Goal: Task Accomplishment & Management: Use online tool/utility

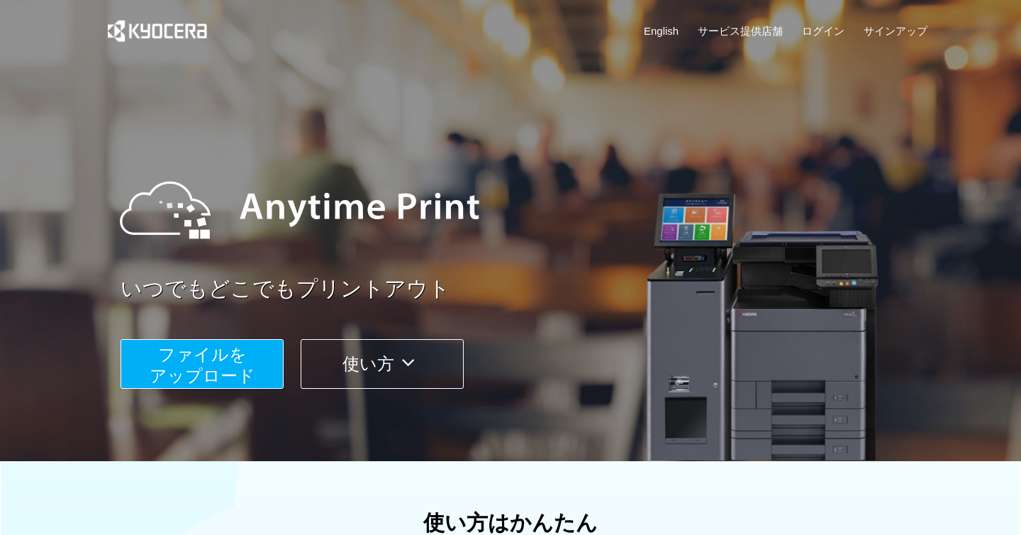
click at [220, 347] on span "ファイルを ​​アップロード" at bounding box center [203, 365] width 106 height 40
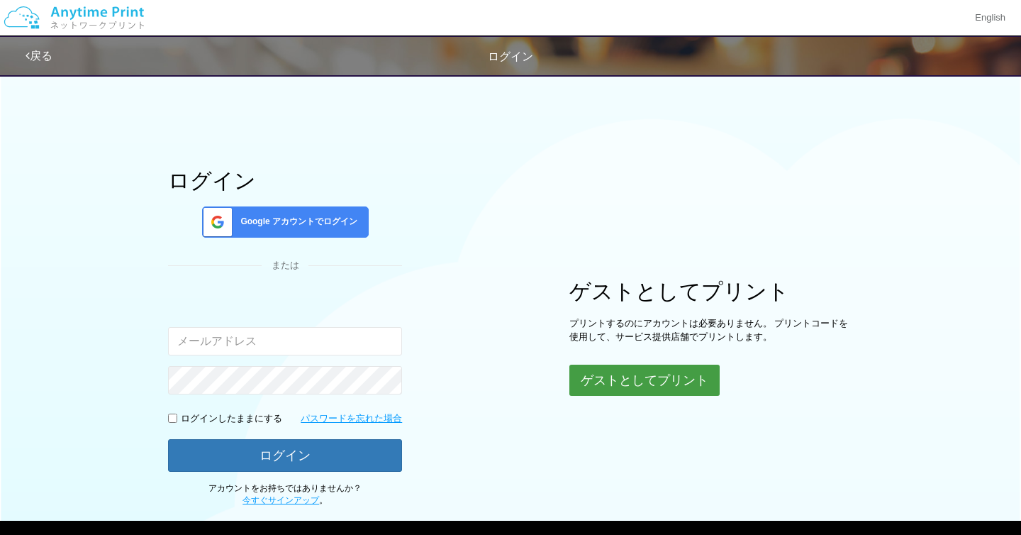
click at [638, 382] on button "ゲストとしてプリント" at bounding box center [644, 380] width 150 height 31
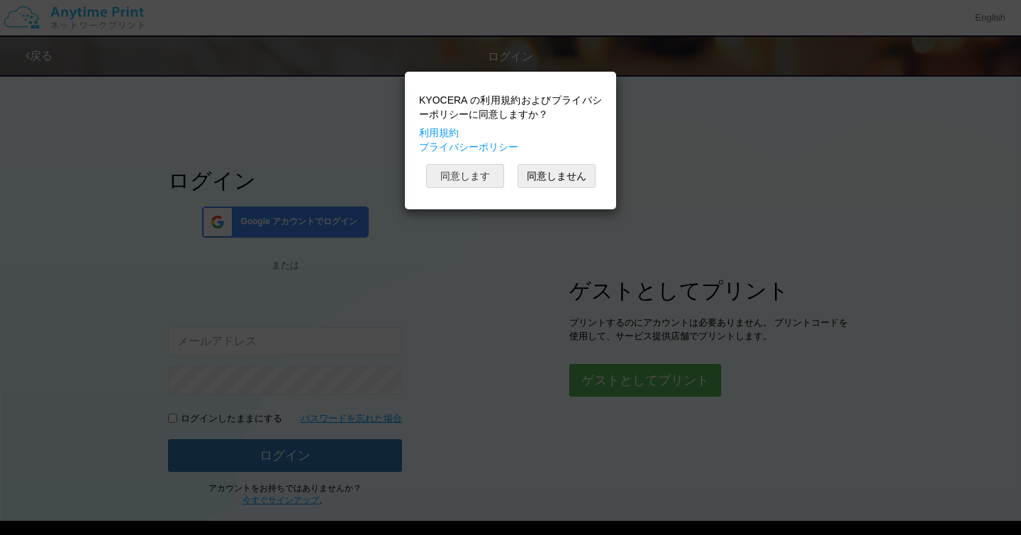
click at [455, 179] on button "同意します" at bounding box center [465, 176] width 78 height 24
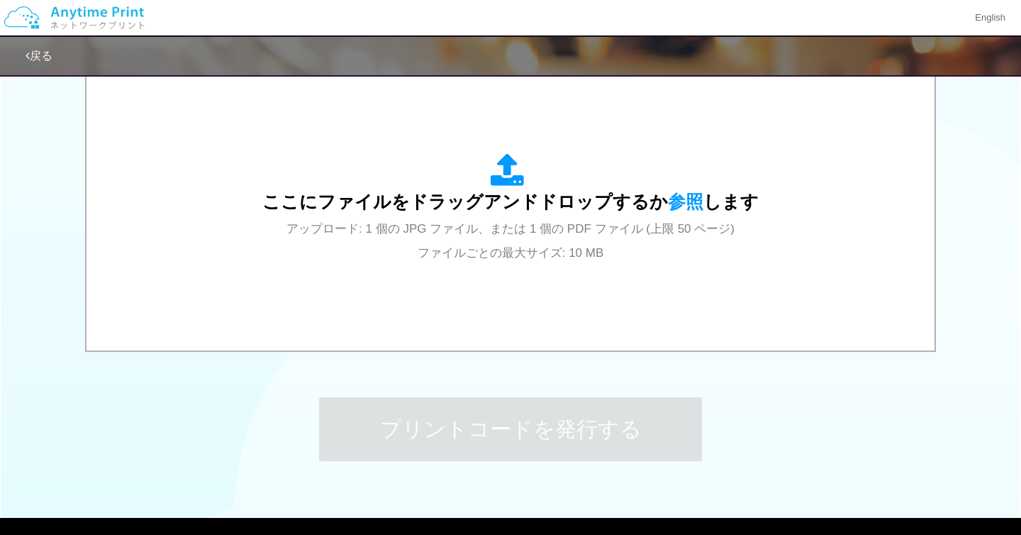
scroll to position [484, 0]
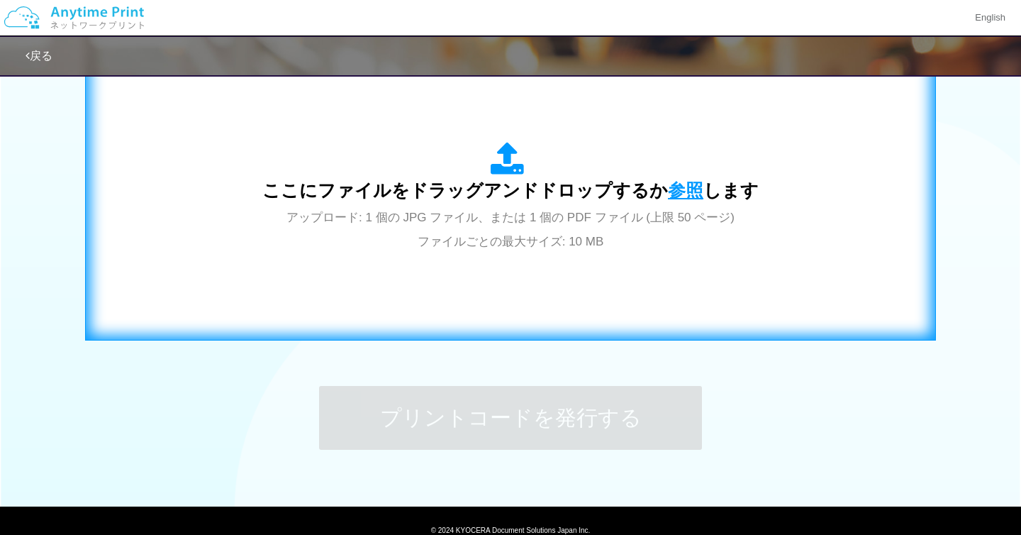
click at [693, 183] on span "参照" at bounding box center [685, 190] width 35 height 20
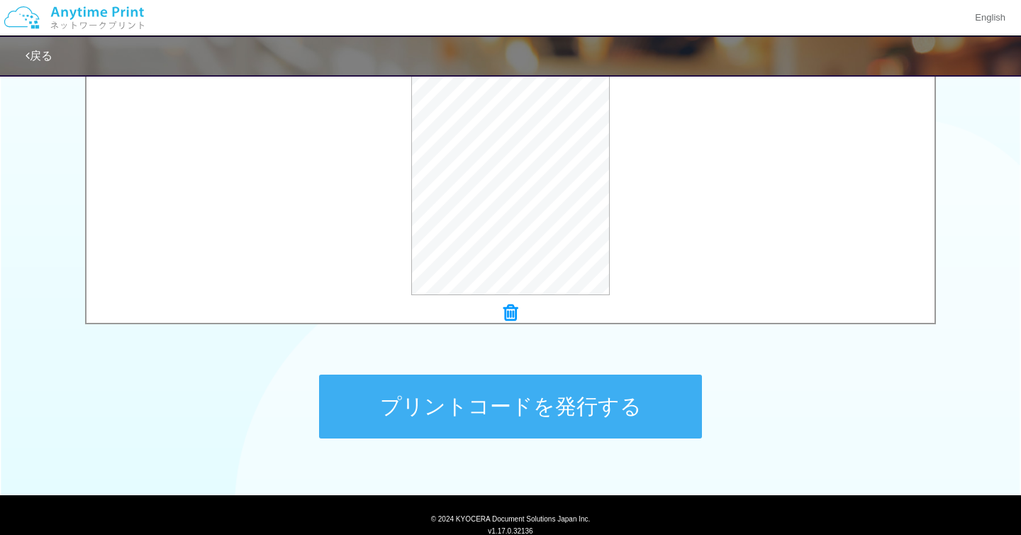
scroll to position [496, 0]
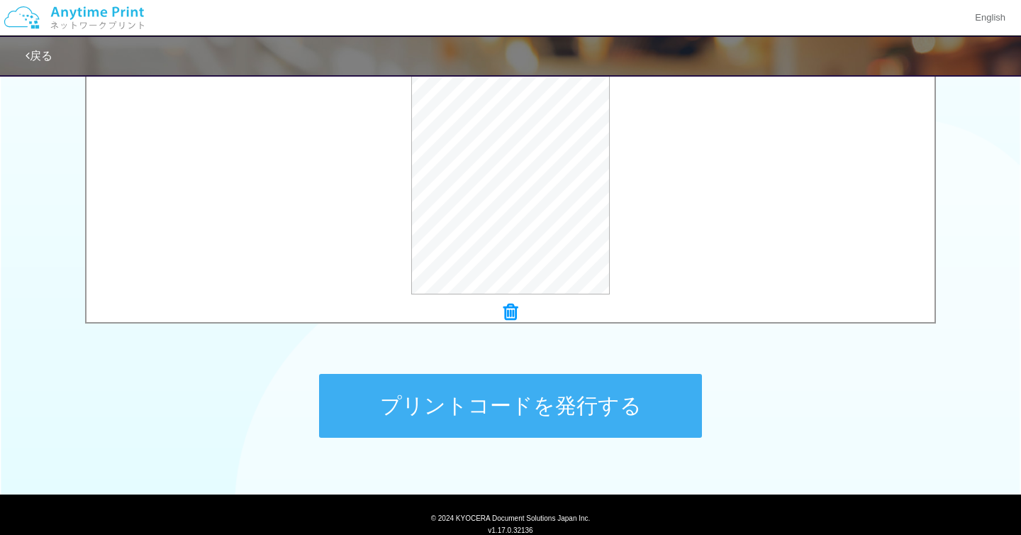
click at [545, 423] on button "プリントコードを発行する" at bounding box center [510, 406] width 383 height 64
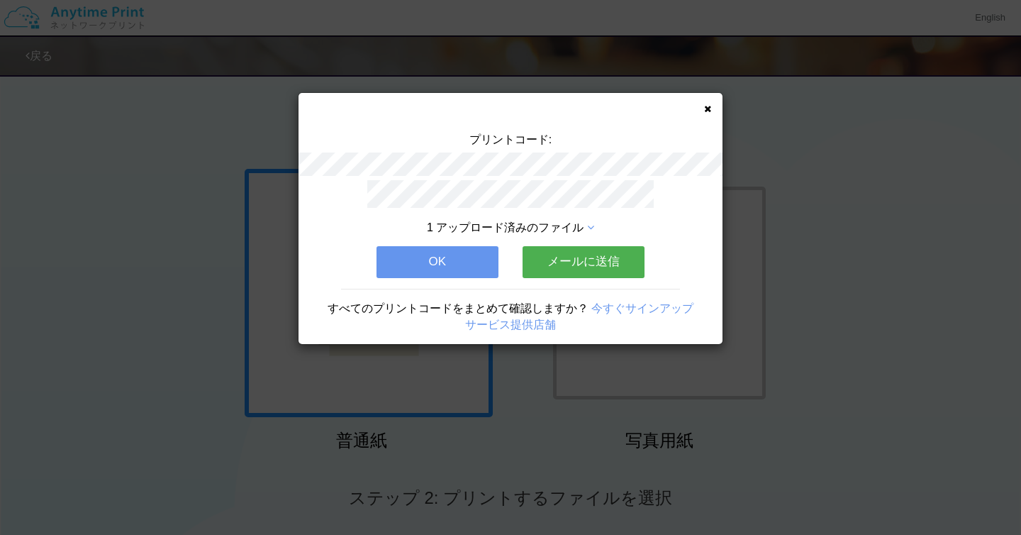
click at [566, 261] on button "メールに送信" at bounding box center [584, 261] width 122 height 31
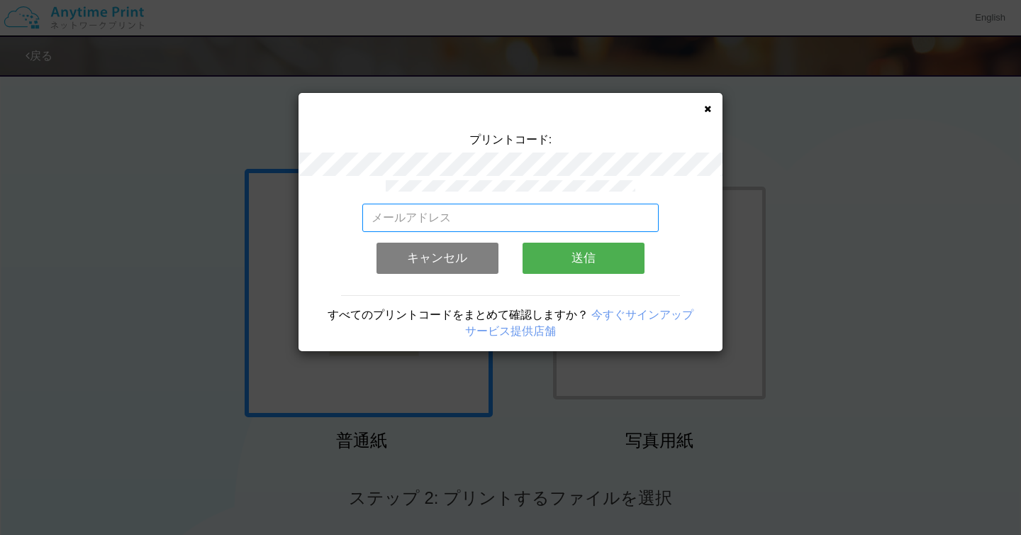
click at [511, 215] on input "email" at bounding box center [510, 218] width 297 height 28
type input "[EMAIL_ADDRESS][DOMAIN_NAME]"
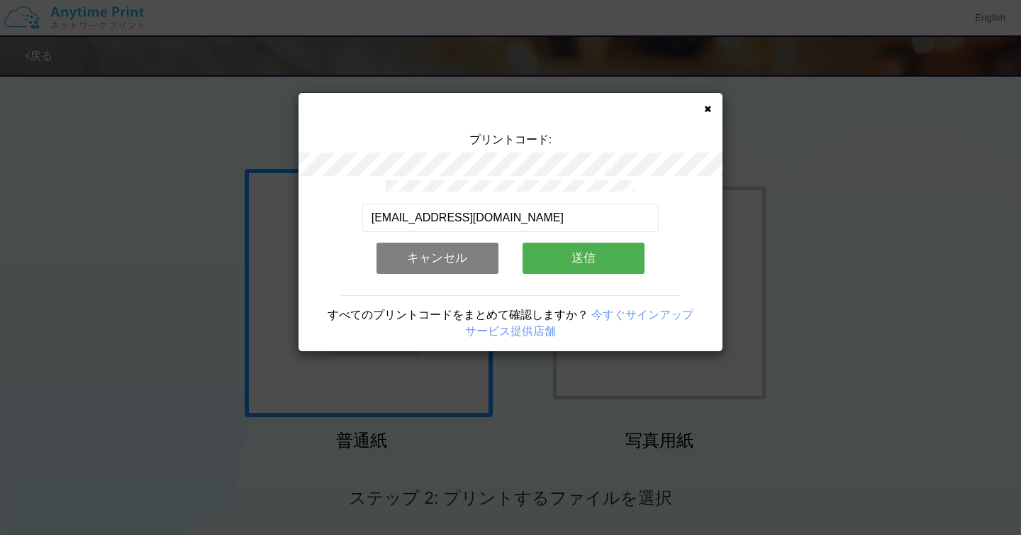
click at [584, 261] on button "送信" at bounding box center [584, 258] width 122 height 31
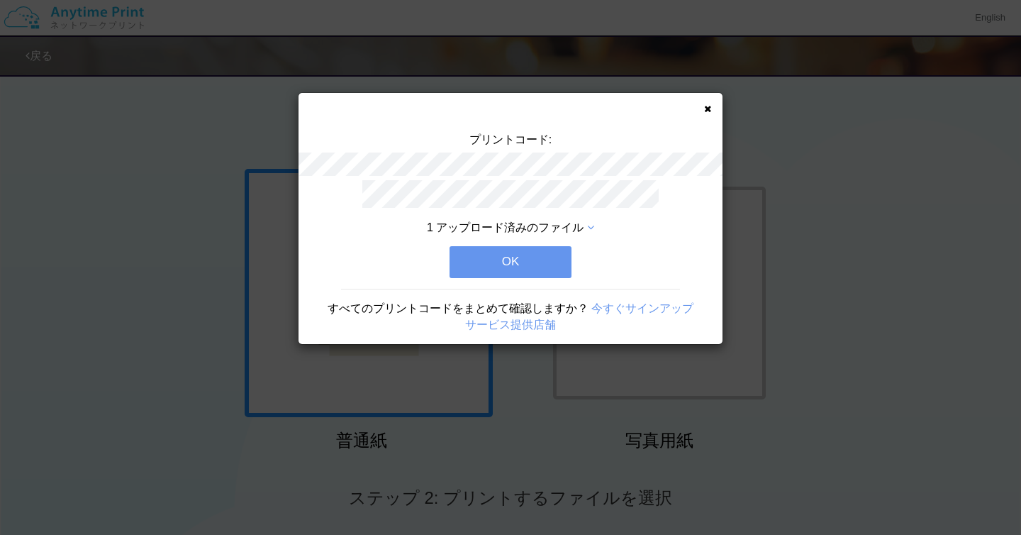
click at [557, 264] on button "OK" at bounding box center [511, 261] width 122 height 31
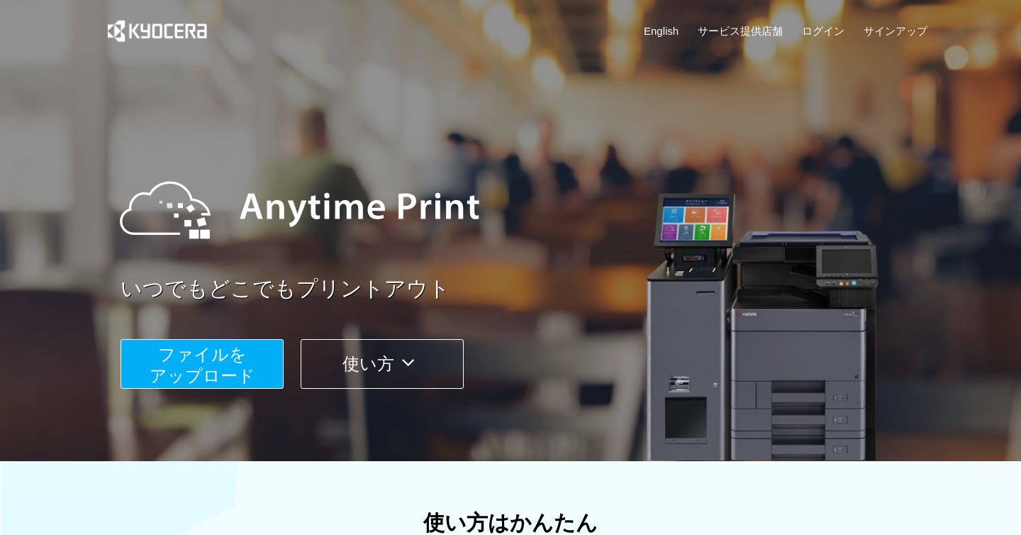
click at [230, 369] on span "ファイルを ​​アップロード" at bounding box center [203, 365] width 106 height 40
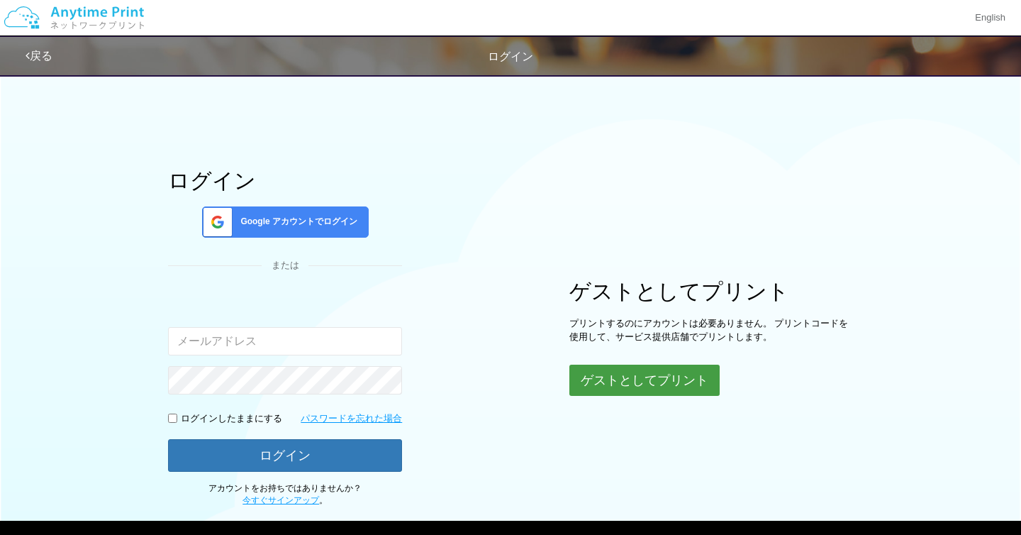
click at [628, 386] on button "ゲストとしてプリント" at bounding box center [644, 380] width 150 height 31
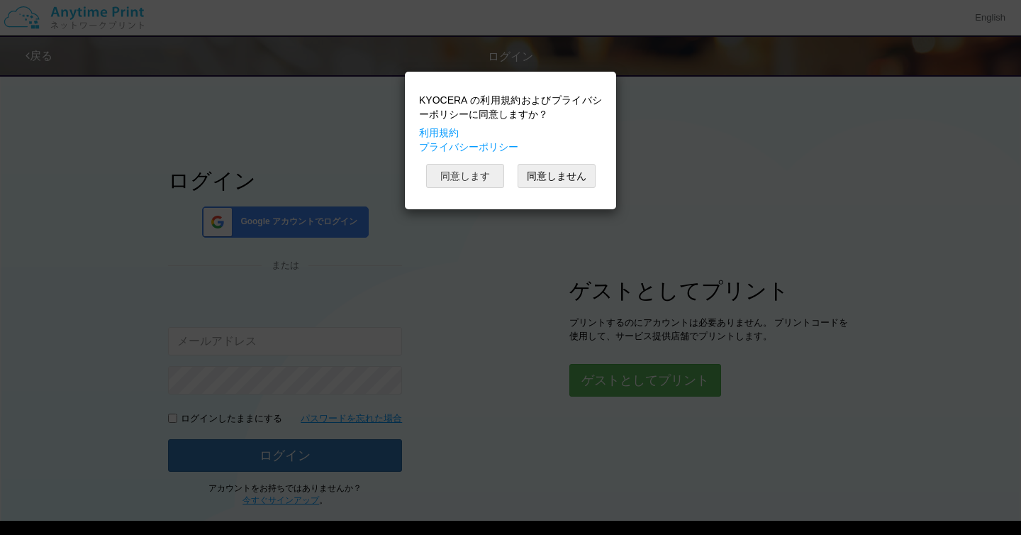
click at [465, 174] on button "同意します" at bounding box center [465, 176] width 78 height 24
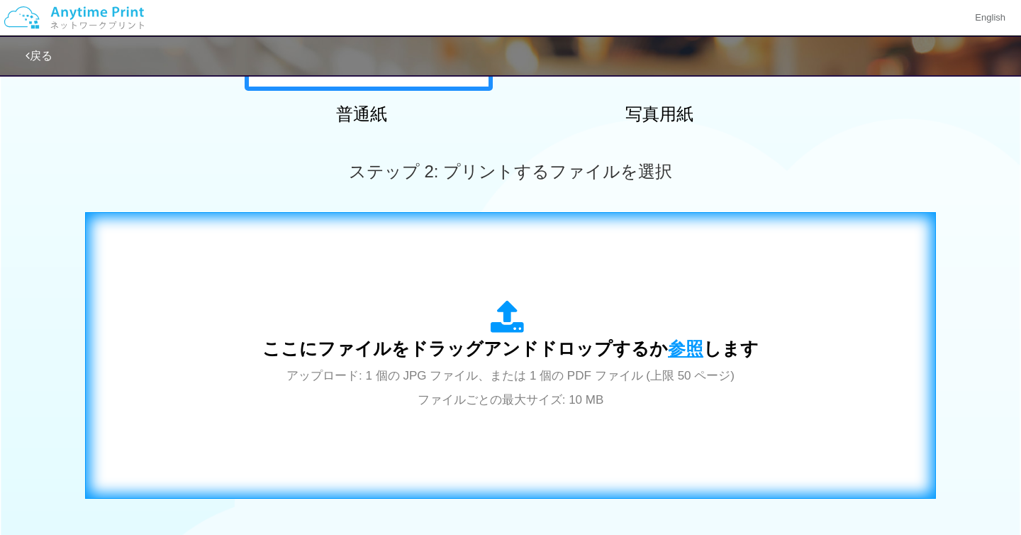
scroll to position [340, 0]
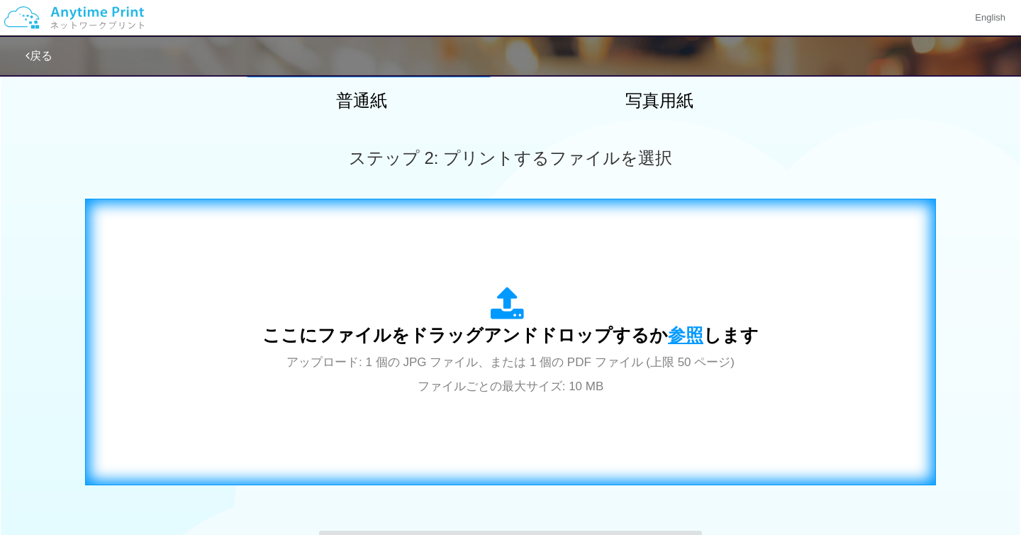
click at [686, 334] on span "参照" at bounding box center [685, 335] width 35 height 20
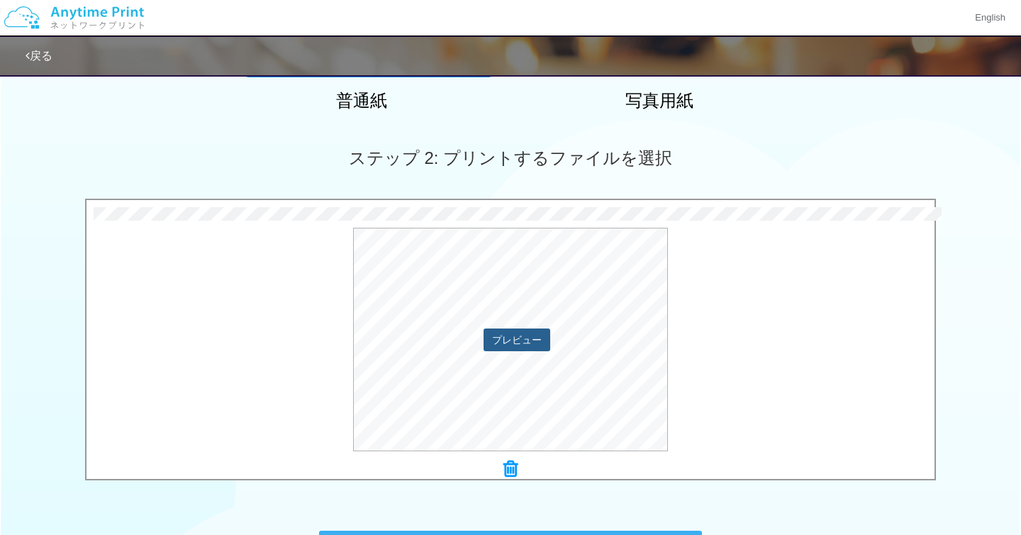
click at [526, 333] on button "プレビュー" at bounding box center [517, 339] width 67 height 23
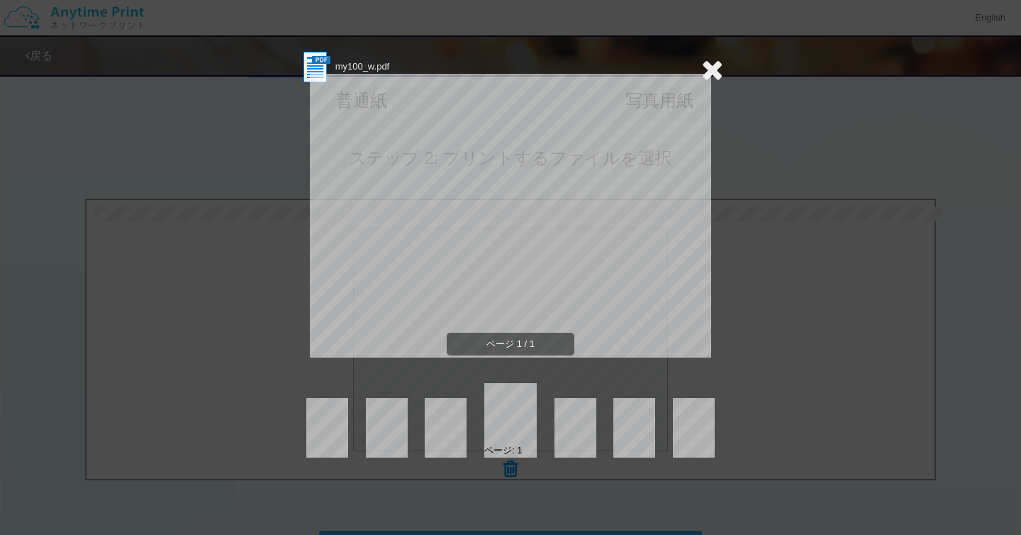
click at [705, 69] on icon at bounding box center [712, 69] width 22 height 28
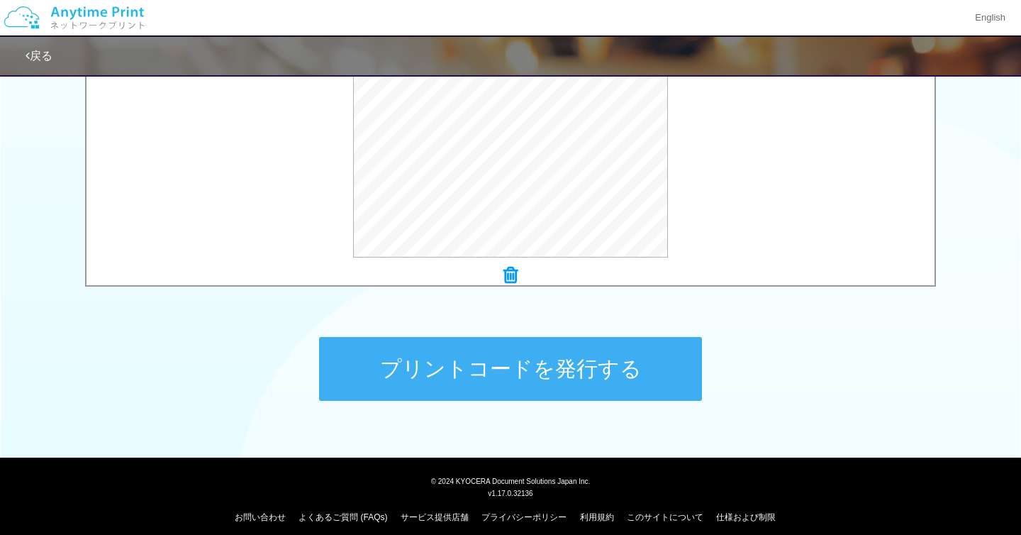
scroll to position [544, 0]
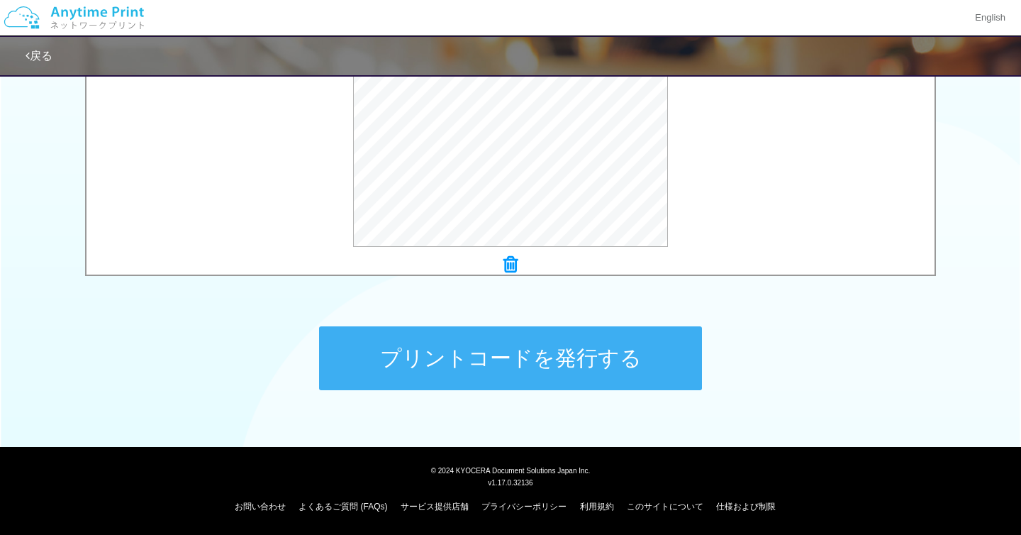
click at [372, 322] on div "プリントコードを発行する" at bounding box center [511, 358] width 426 height 149
click at [371, 362] on button "プリントコードを発行する" at bounding box center [510, 358] width 383 height 64
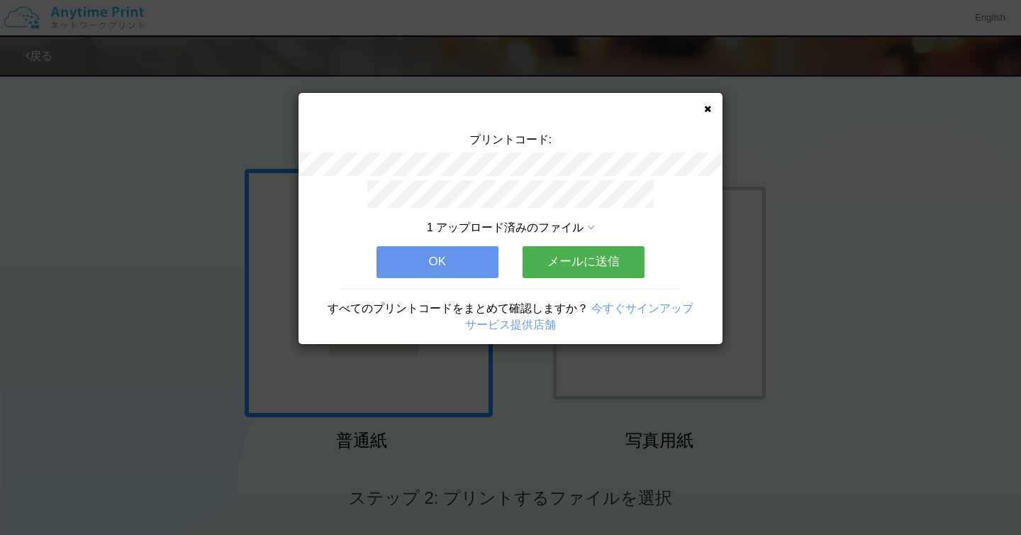
click at [545, 261] on button "メールに送信" at bounding box center [584, 261] width 122 height 31
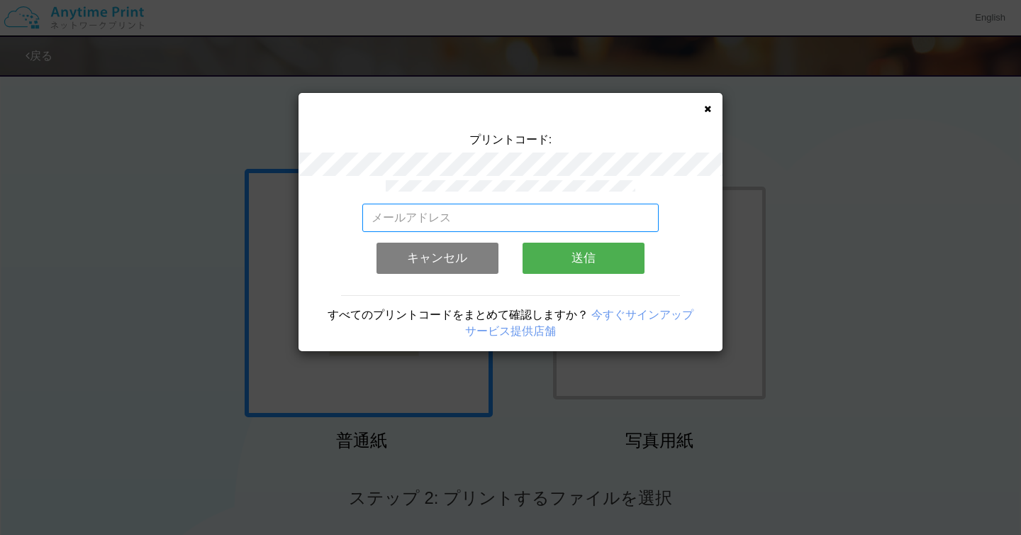
click at [522, 211] on input "email" at bounding box center [510, 218] width 297 height 28
type input "[EMAIL_ADDRESS][DOMAIN_NAME]"
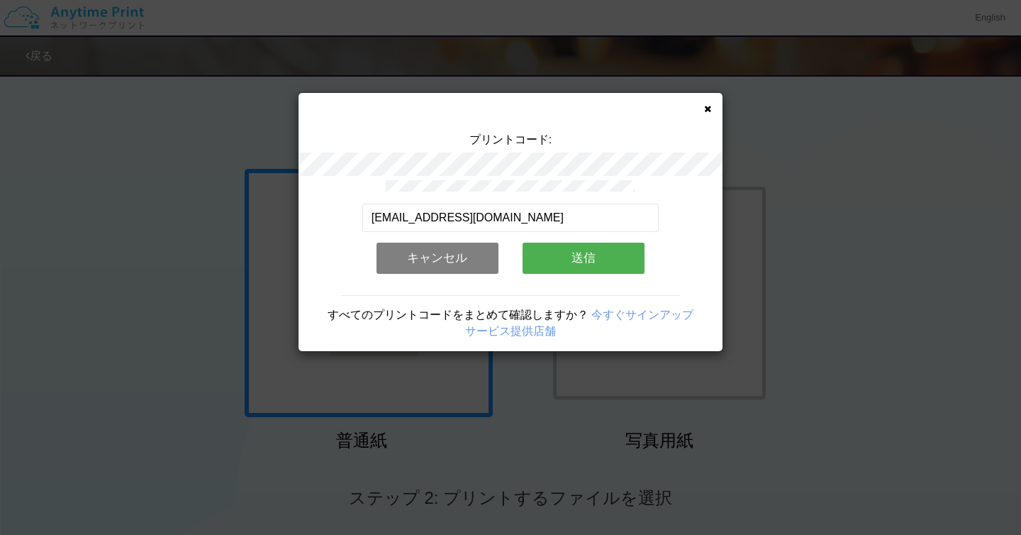
click at [561, 259] on button "送信" at bounding box center [584, 258] width 122 height 31
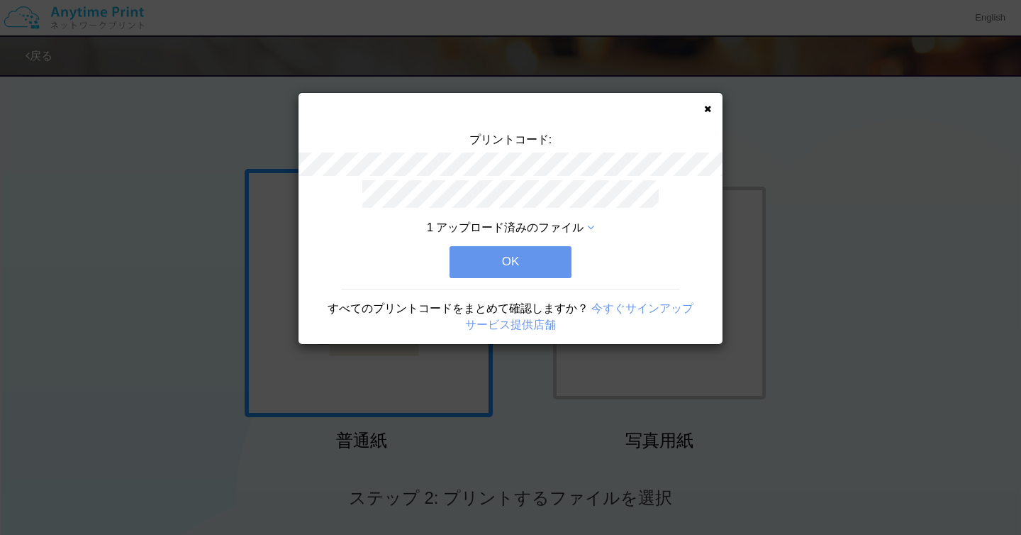
click at [539, 263] on button "OK" at bounding box center [511, 261] width 122 height 31
